Goal: Navigation & Orientation: Find specific page/section

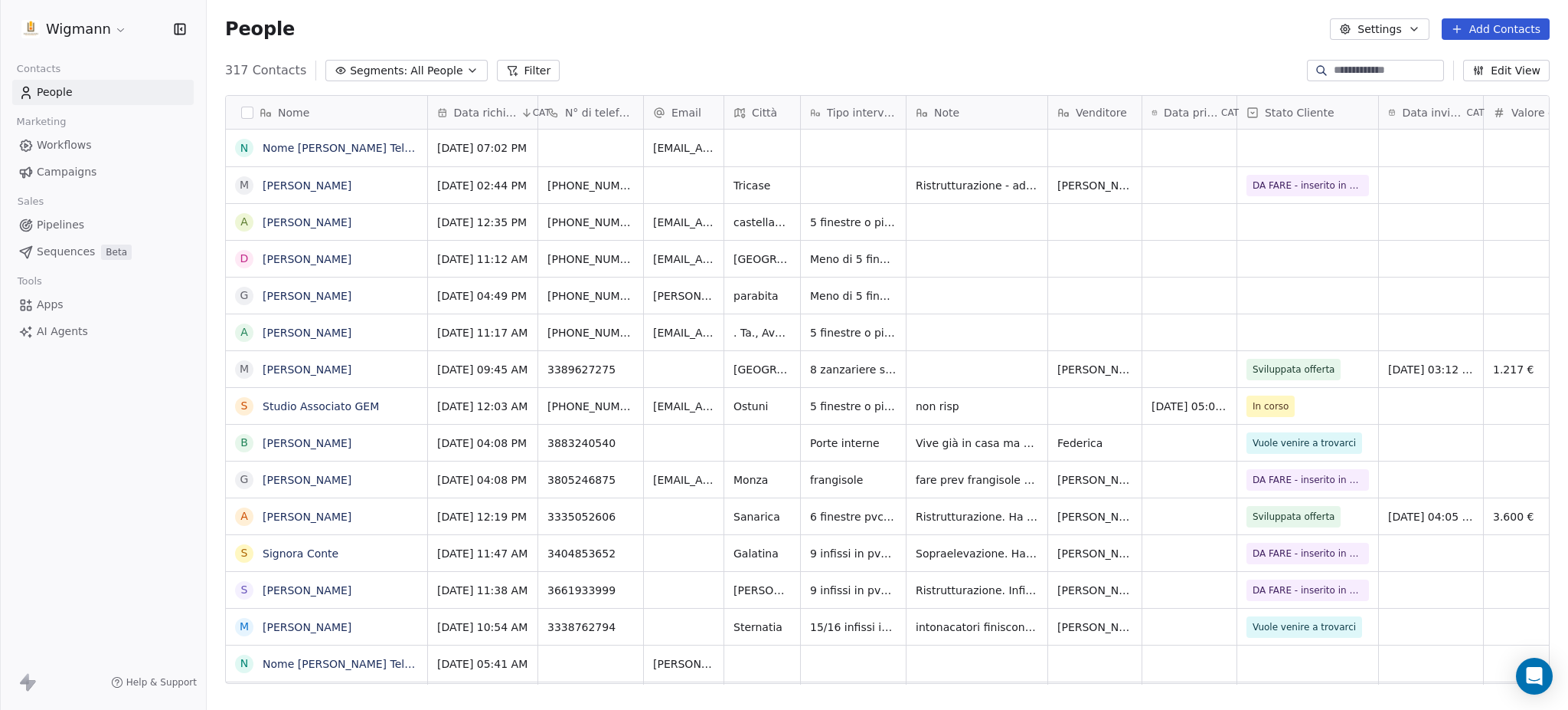
scroll to position [608, 1345]
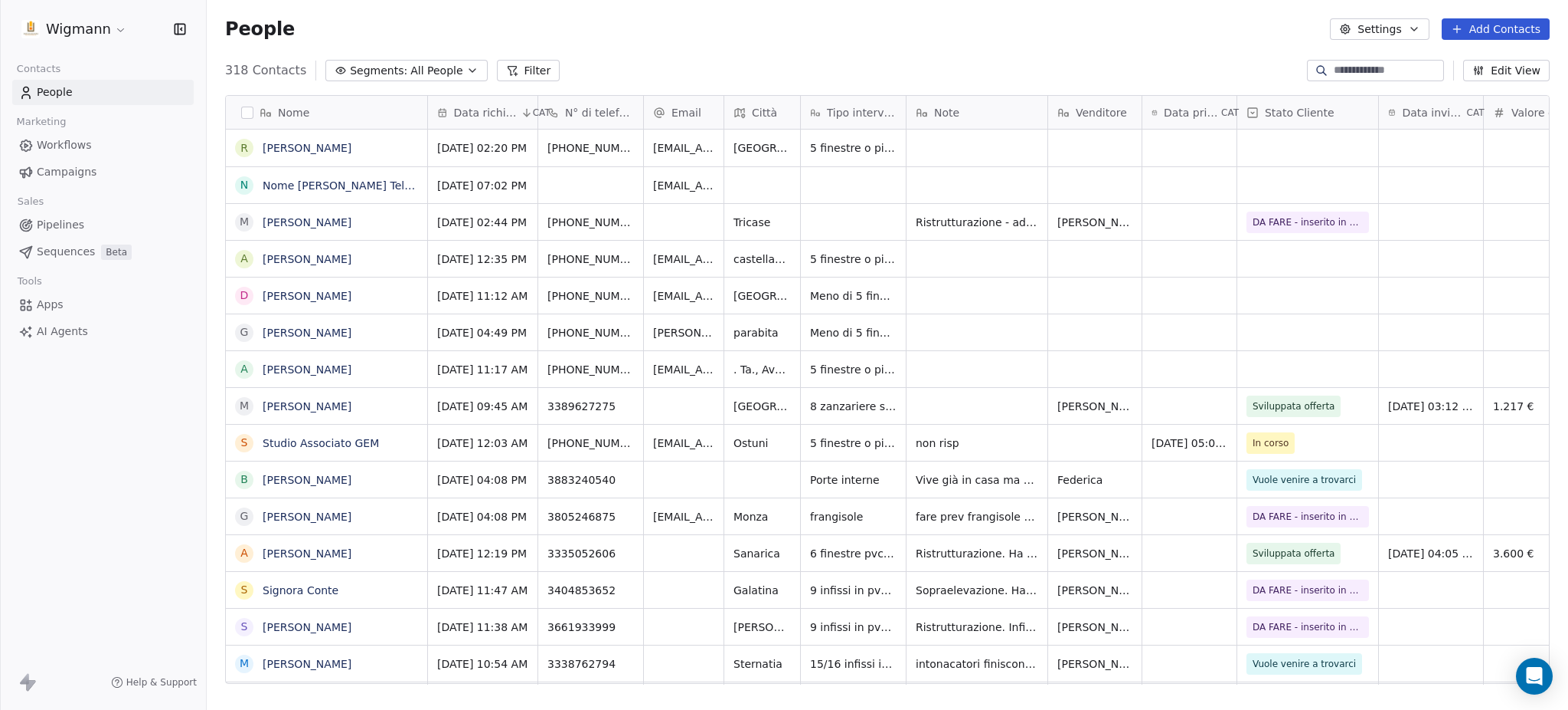
scroll to position [608, 1345]
